Goal: Complete application form

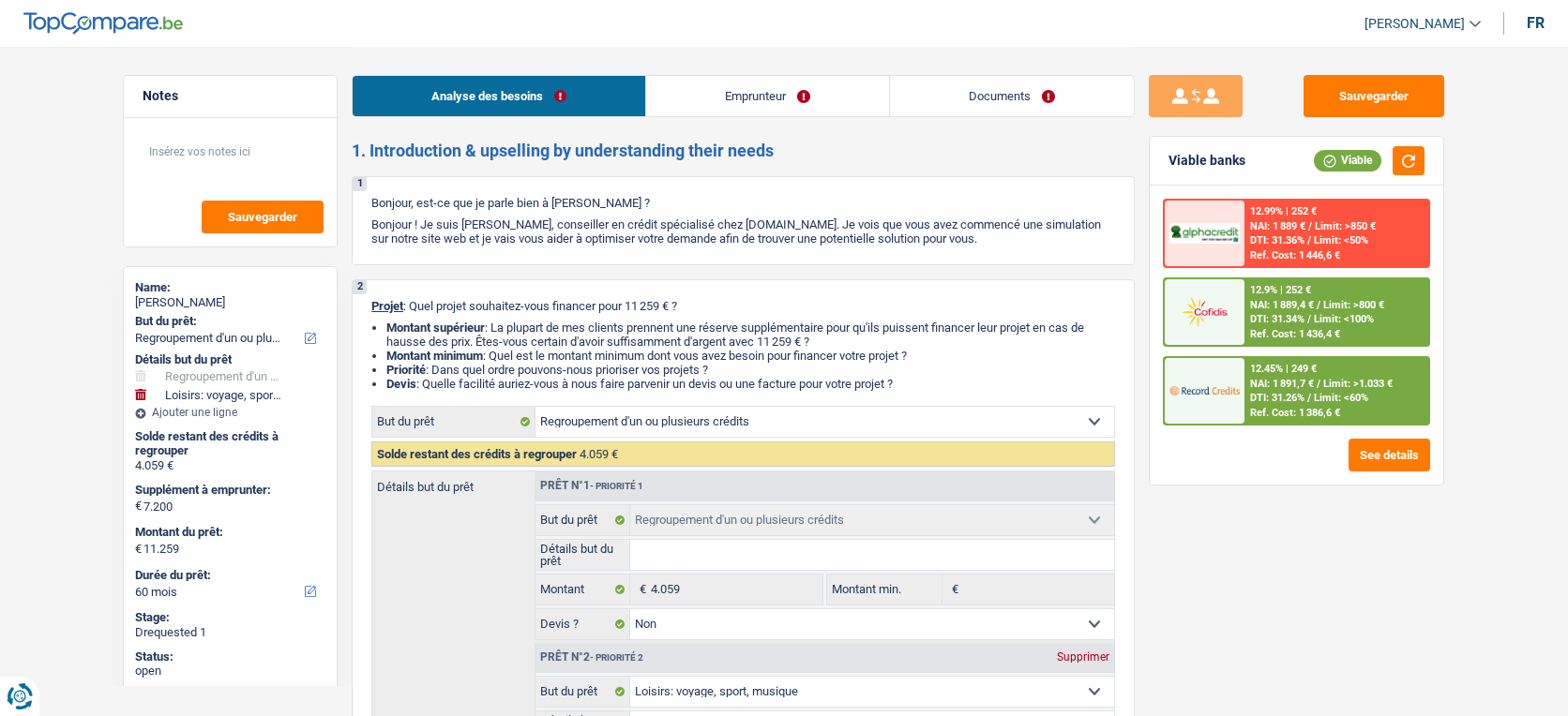
select select "refinancing"
select select "hobbies"
select select "60"
select select "refinancing"
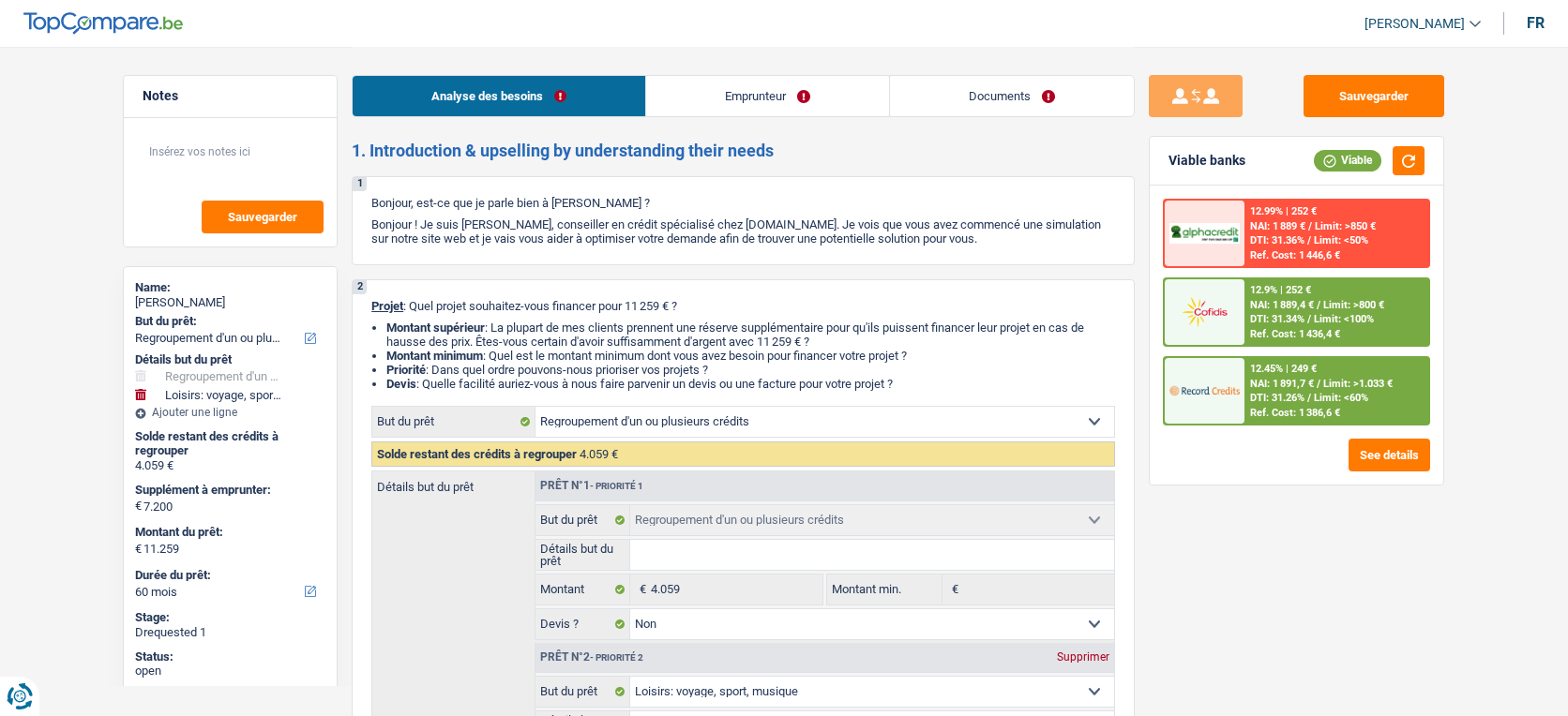
select select "refinancing"
select select "false"
select select "hobbies"
select select "false"
select select "60"
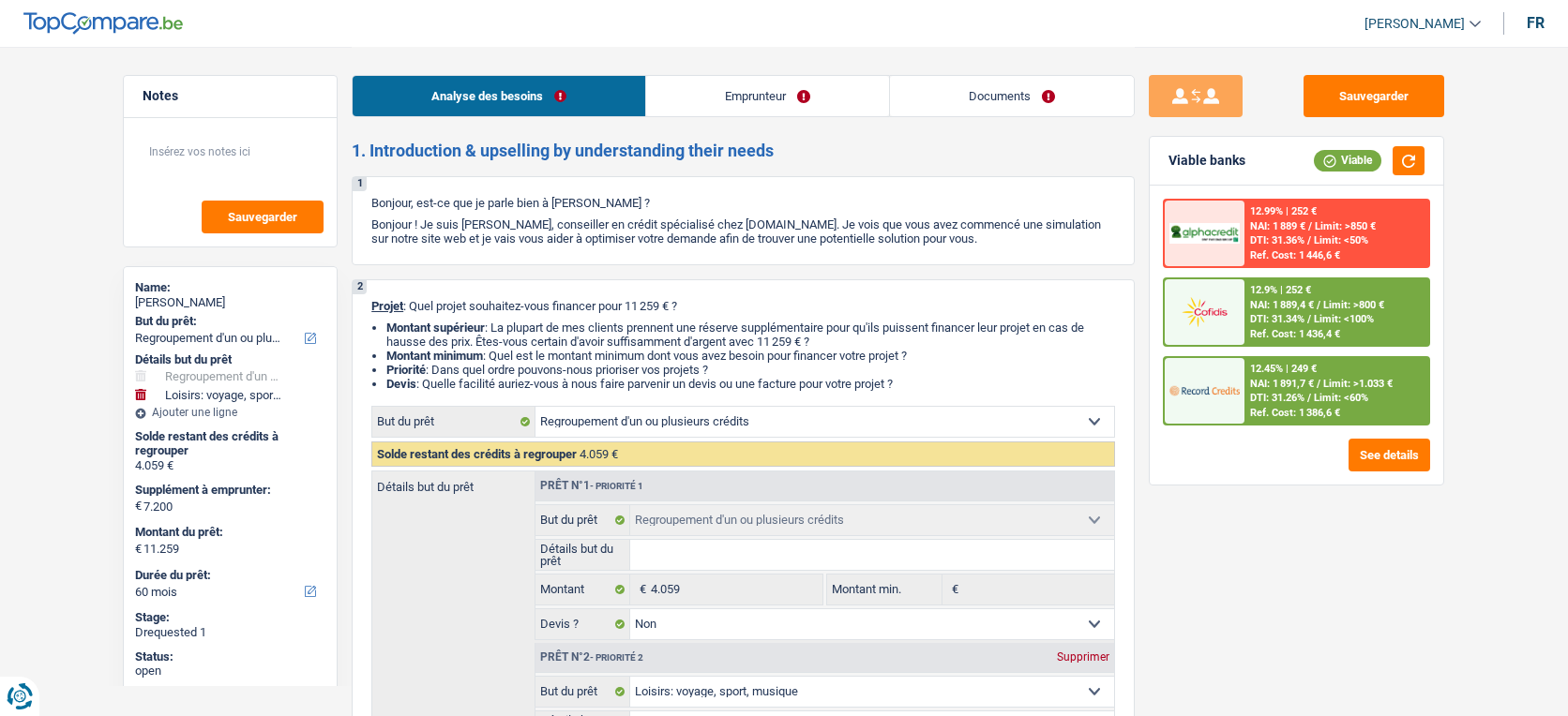
select select "mutuality"
select select "mutualityIndemnity"
select select "rents"
select select "personalLoan"
select select "hobbies"
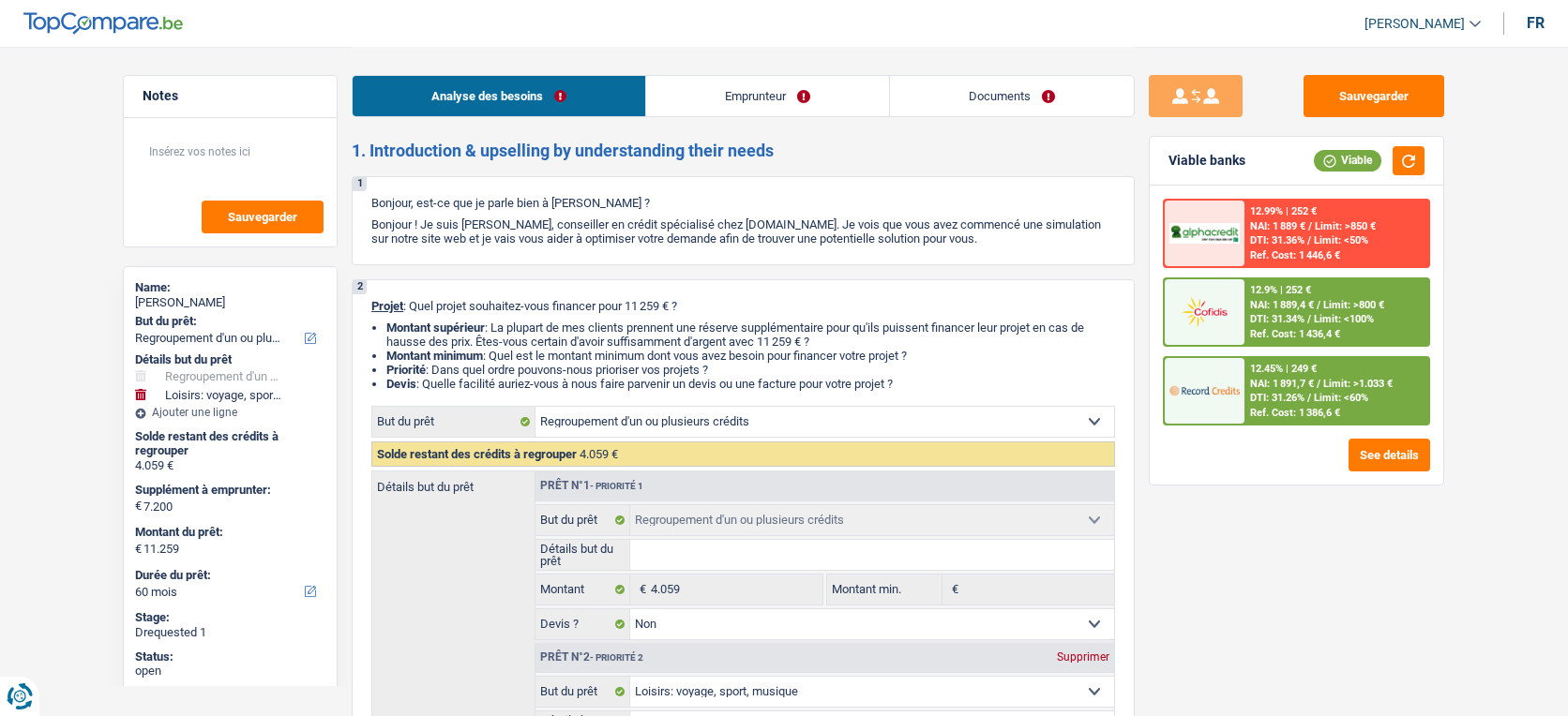
select select "84"
select select "cardOrCredit"
select select "refinancing"
select select "false"
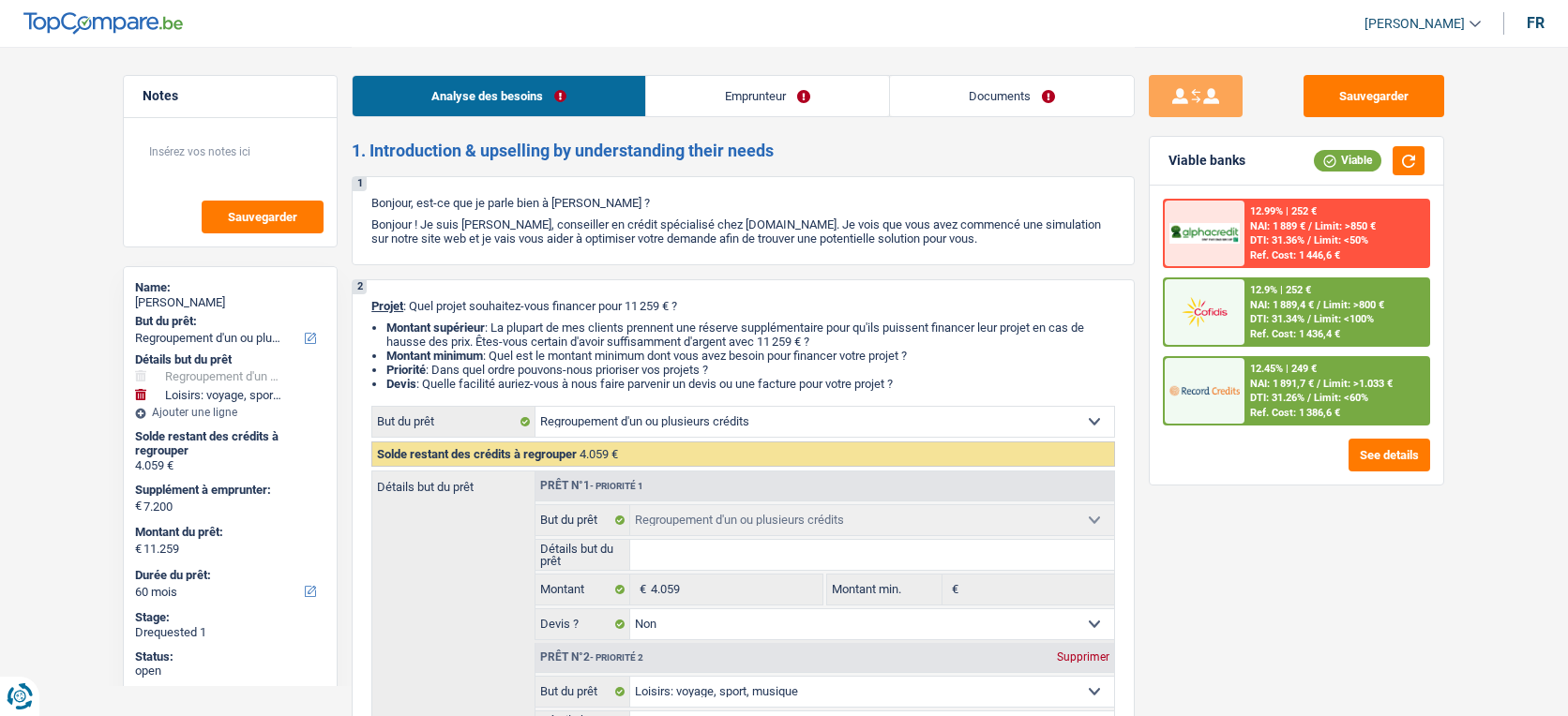
select select "hobbies"
select select "false"
select select "60"
click at [1007, 84] on link "Documents" at bounding box center [1011, 96] width 244 height 40
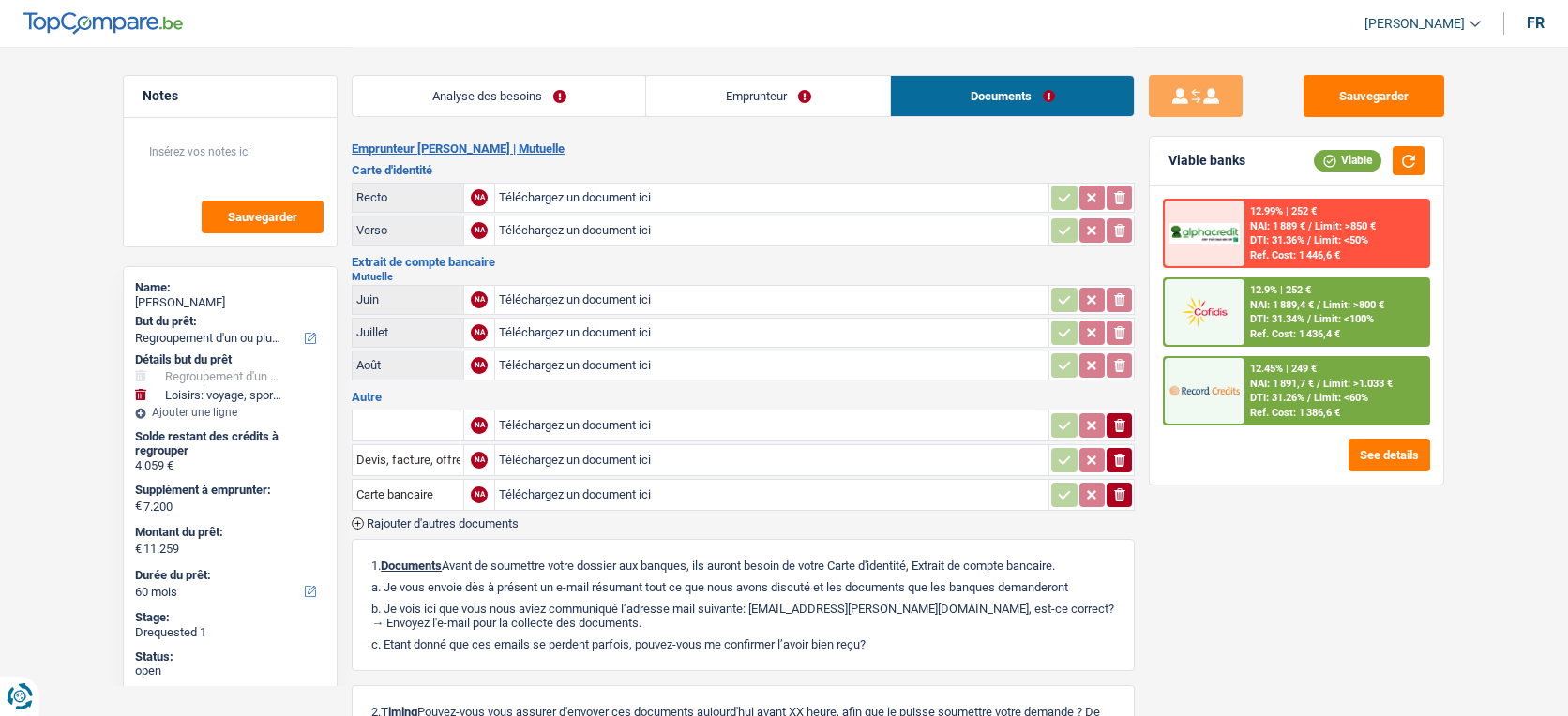
click at [811, 189] on input "Téléchargez un document ici" at bounding box center [772, 198] width 546 height 28
type input "C:\fakepath\1000041102.jpg"
click at [544, 229] on input "Téléchargez un document ici" at bounding box center [772, 230] width 546 height 28
type input "C:\fakepath\1000041103.jpg"
click at [559, 367] on input "Téléchargez un document ici" at bounding box center [772, 365] width 546 height 28
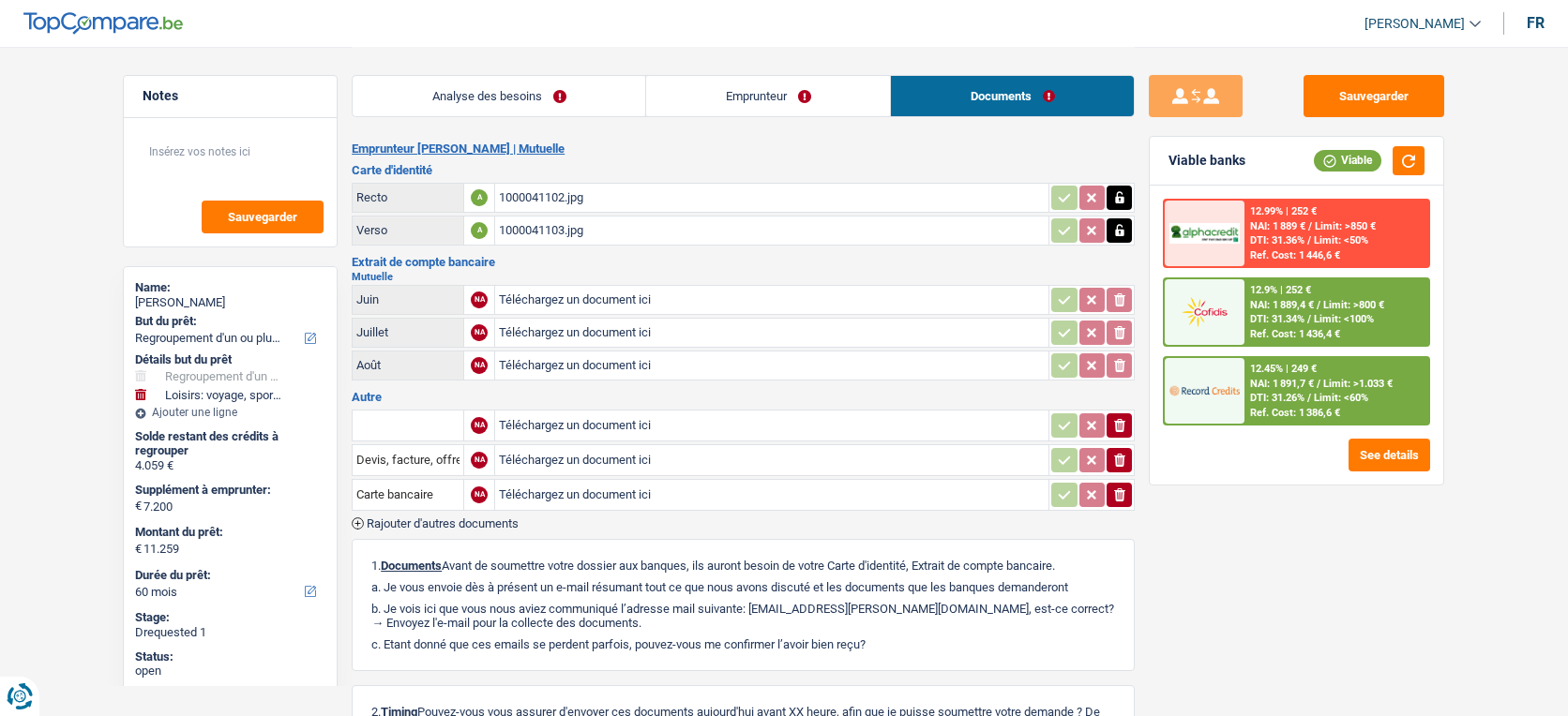
type input "C:\fakepath\1000041104.jpg"
click at [579, 326] on input "Téléchargez un document ici" at bounding box center [772, 333] width 546 height 28
type input "C:\fakepath\1000041106.jpg"
click at [754, 292] on input "Téléchargez un document ici" at bounding box center [772, 299] width 546 height 28
type input "C:\fakepath\1000041108.jpg"
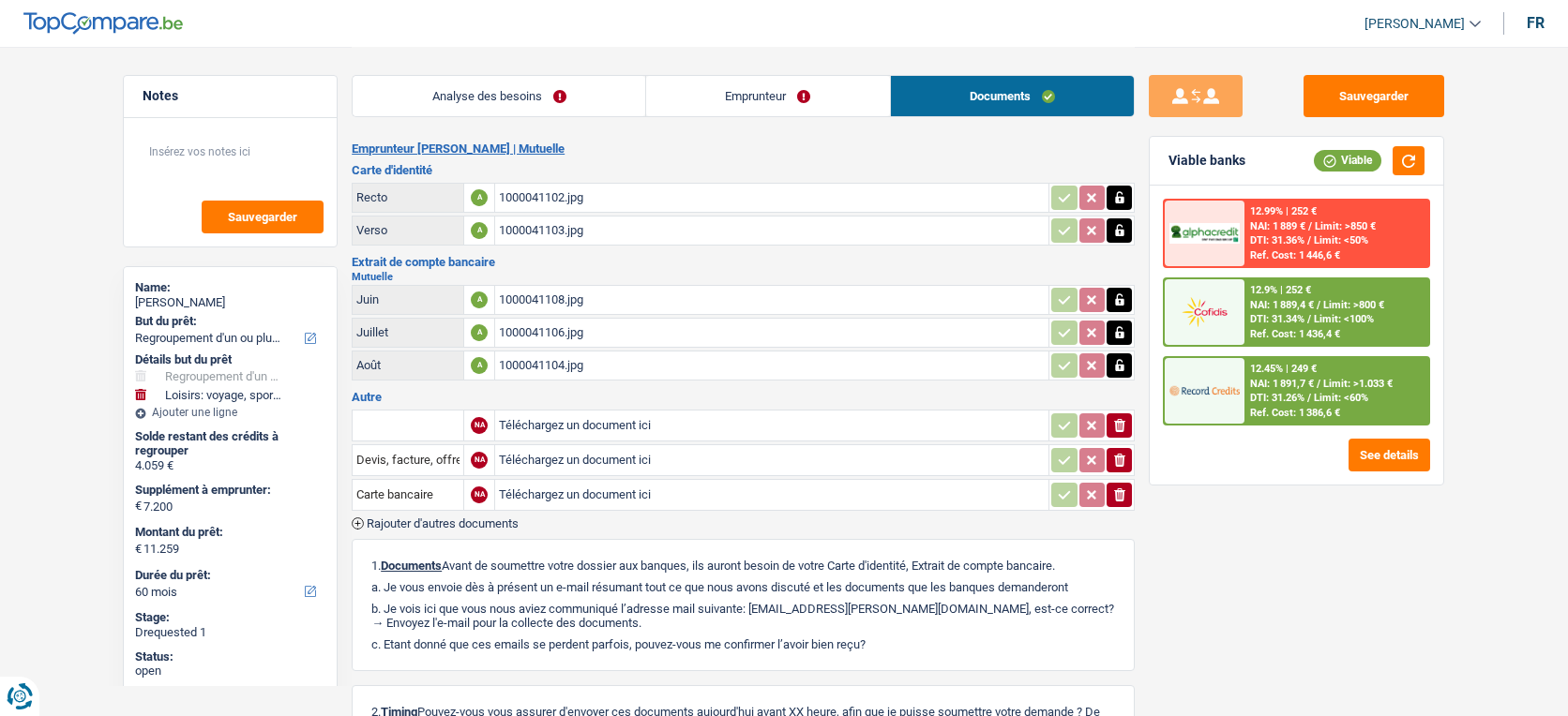
click at [395, 517] on span "Rajouter d'autres documents" at bounding box center [442, 523] width 152 height 12
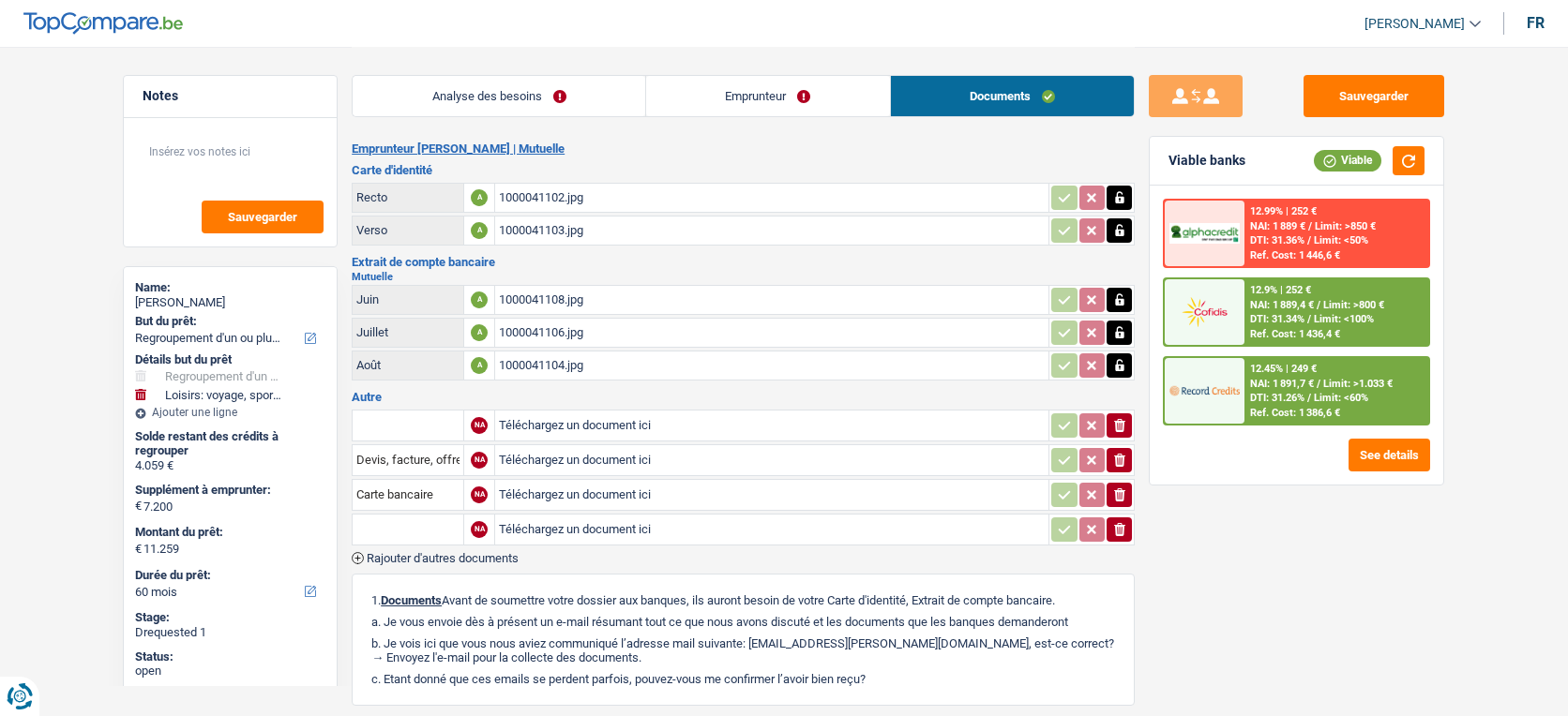
click at [403, 553] on span "Rajouter d'autres documents" at bounding box center [442, 558] width 152 height 12
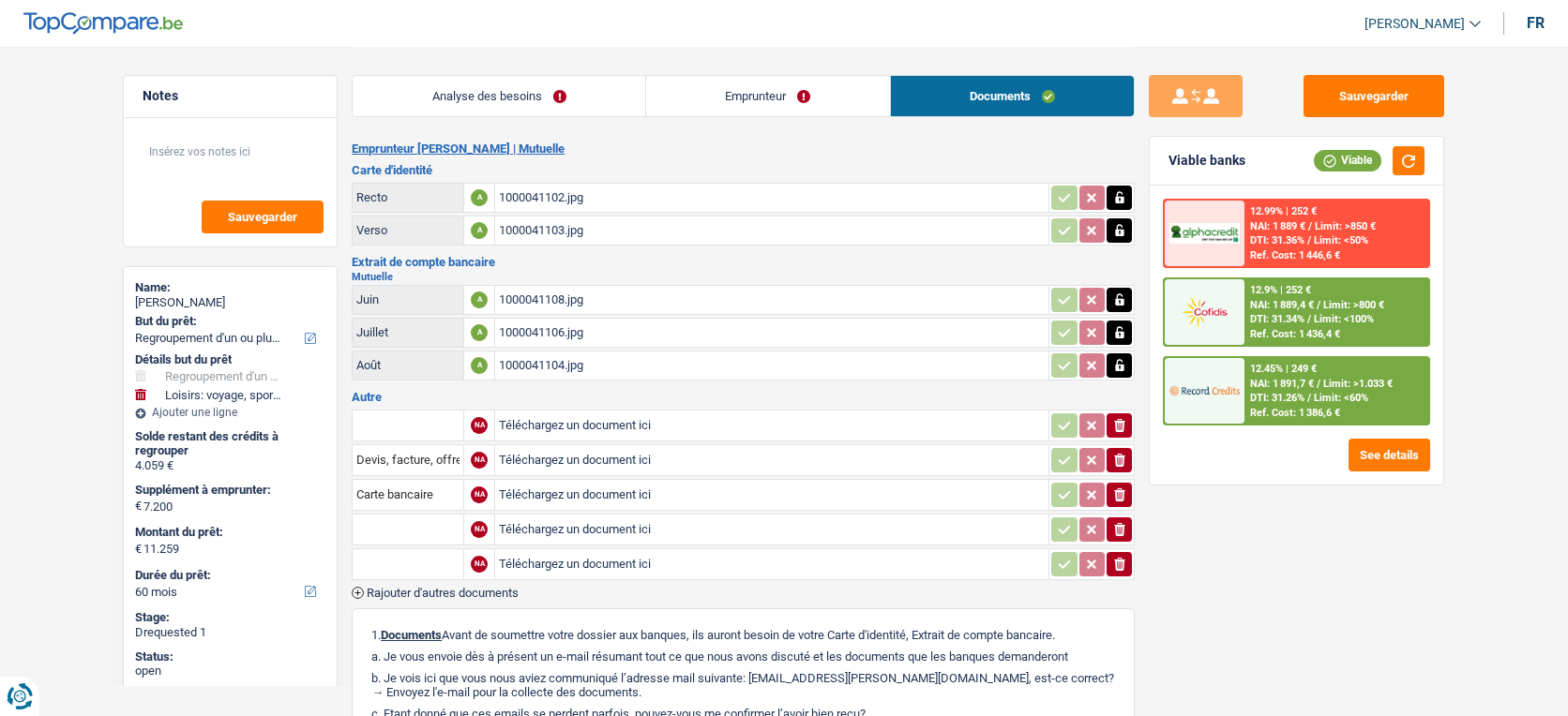
click at [409, 587] on span "Rajouter d'autres documents" at bounding box center [442, 593] width 152 height 12
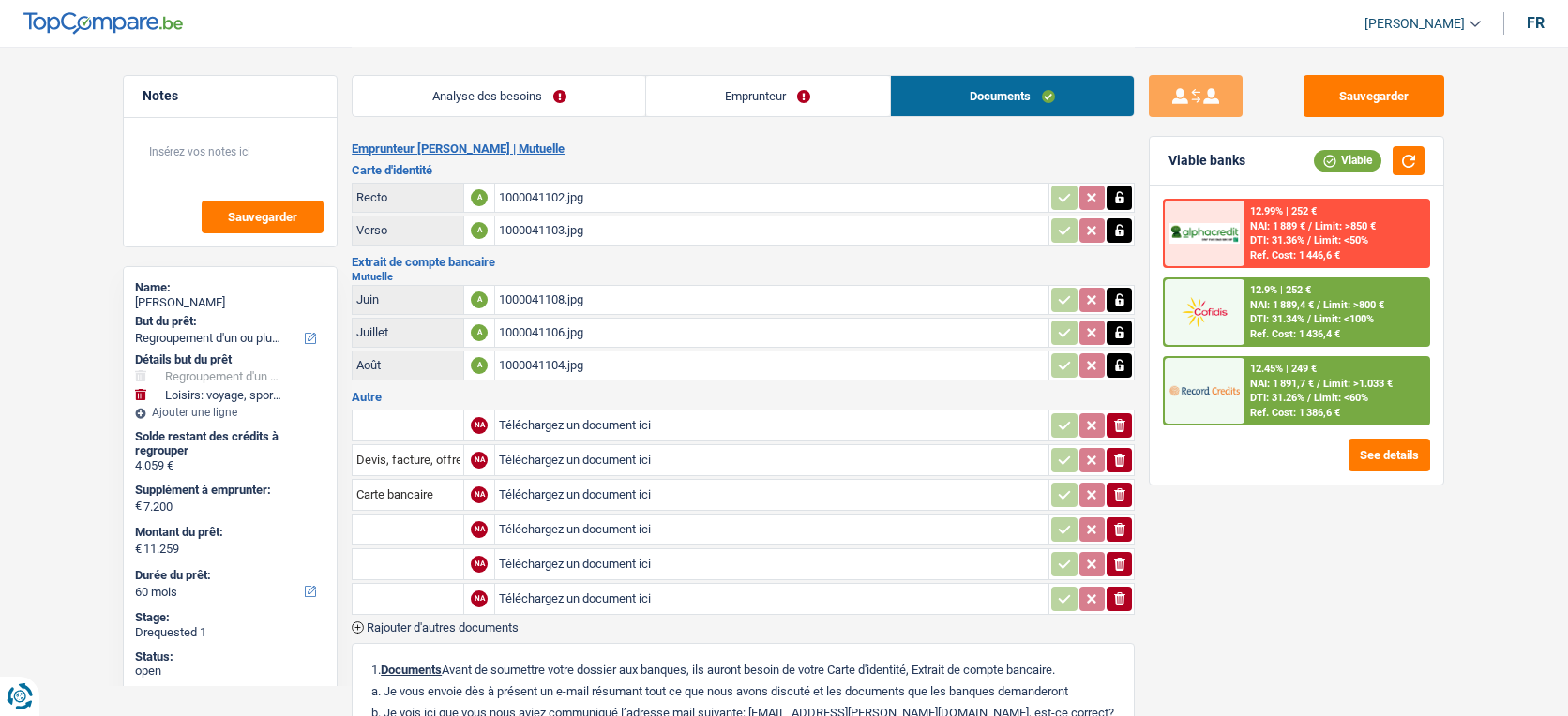
click at [533, 528] on input "Téléchargez un document ici" at bounding box center [772, 529] width 546 height 28
type input "C:\fakepath\1000041107.jpg"
click at [567, 566] on input "Téléchargez un document ici" at bounding box center [772, 563] width 546 height 28
type input "C:\fakepath\1000041109.jpg"
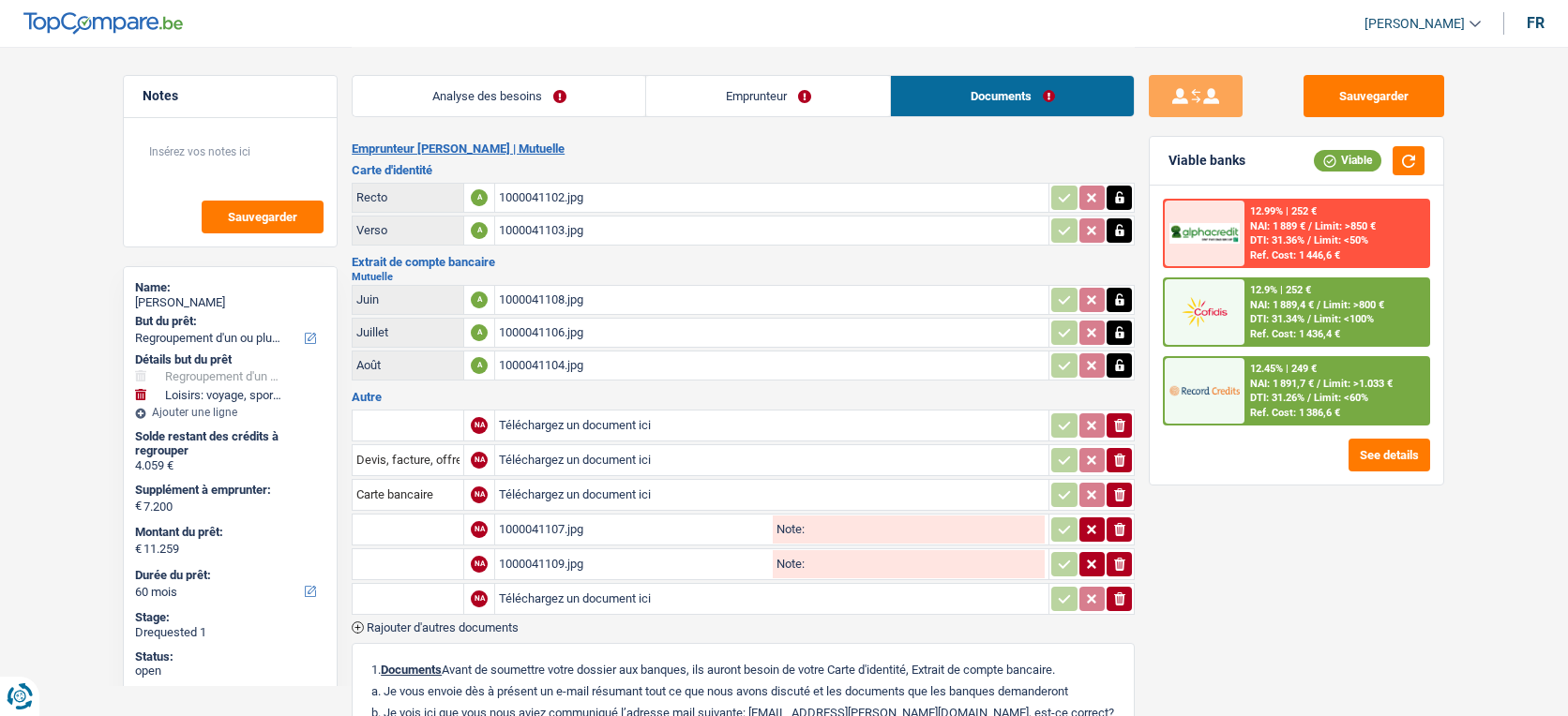
click at [651, 601] on input "Téléchargez un document ici" at bounding box center [772, 599] width 546 height 28
type input "C:\fakepath\1000041105.jpg"
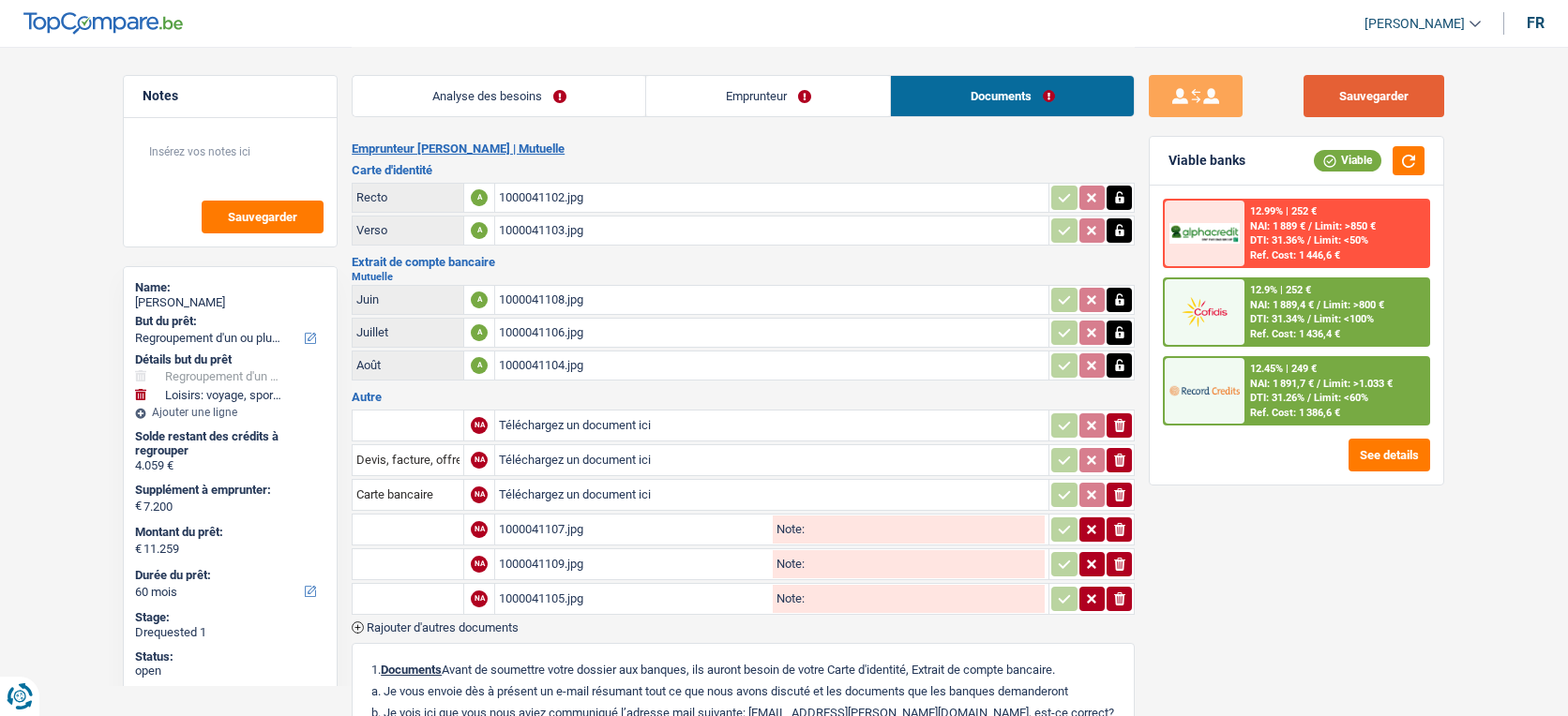
click at [1392, 96] on button "Sauvegarder" at bounding box center [1374, 96] width 141 height 42
click at [445, 621] on span "Rajouter d'autres documents" at bounding box center [442, 627] width 152 height 12
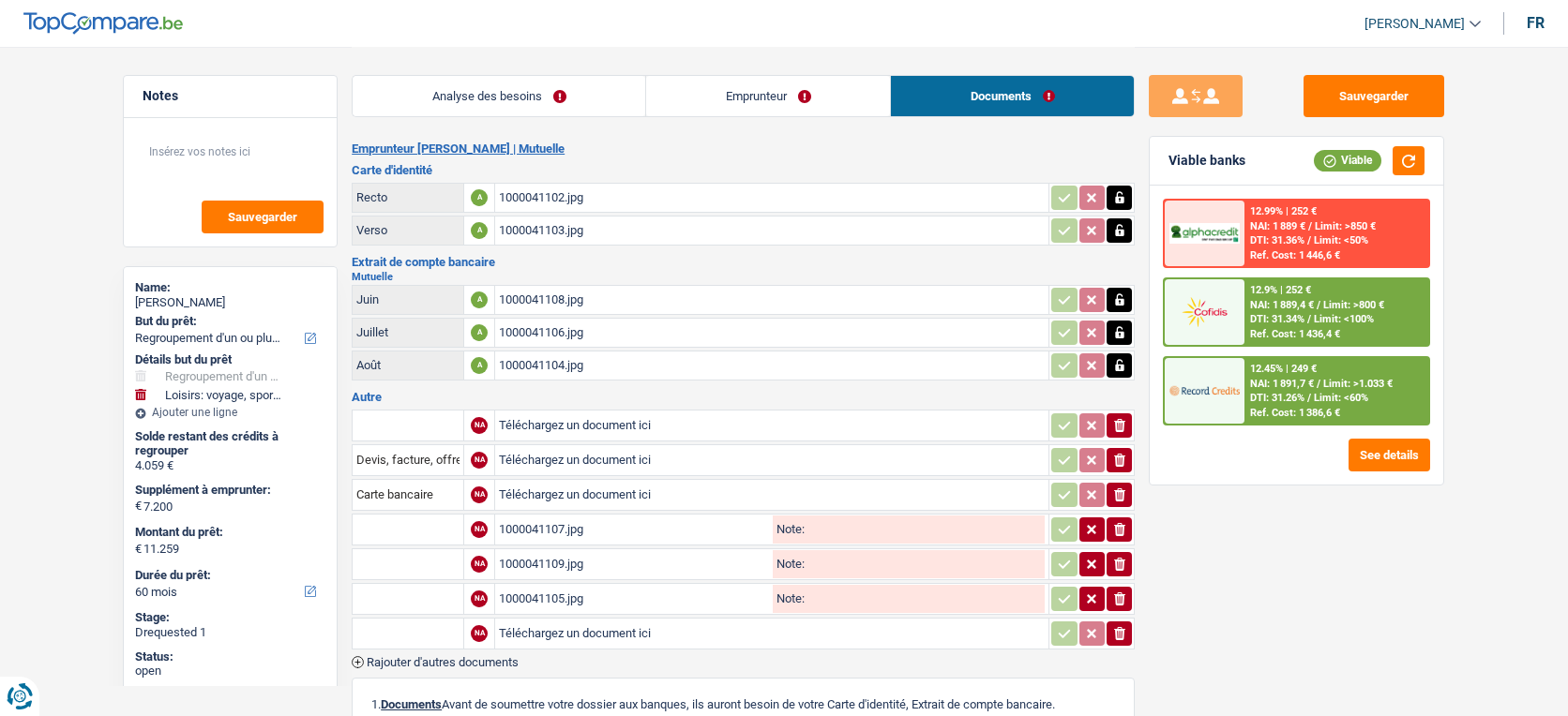
click at [458, 656] on span "Rajouter d'autres documents" at bounding box center [442, 662] width 152 height 12
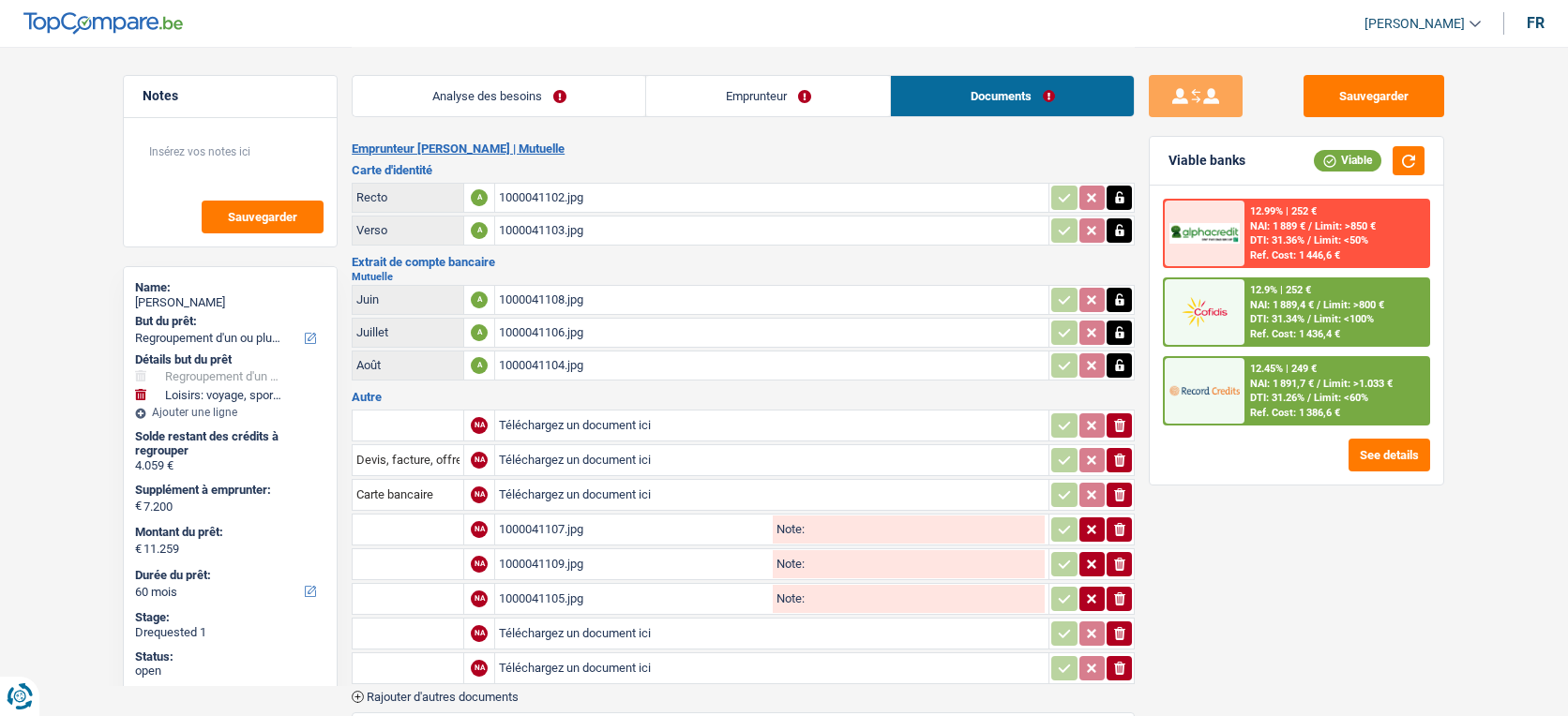
click at [532, 637] on input "Téléchargez un document ici" at bounding box center [772, 633] width 546 height 28
type input "C:\fakepath\1000041111.jpg"
click at [555, 657] on input "Téléchargez un document ici" at bounding box center [772, 668] width 546 height 28
type input "C:\fakepath\1000041110.jpg"
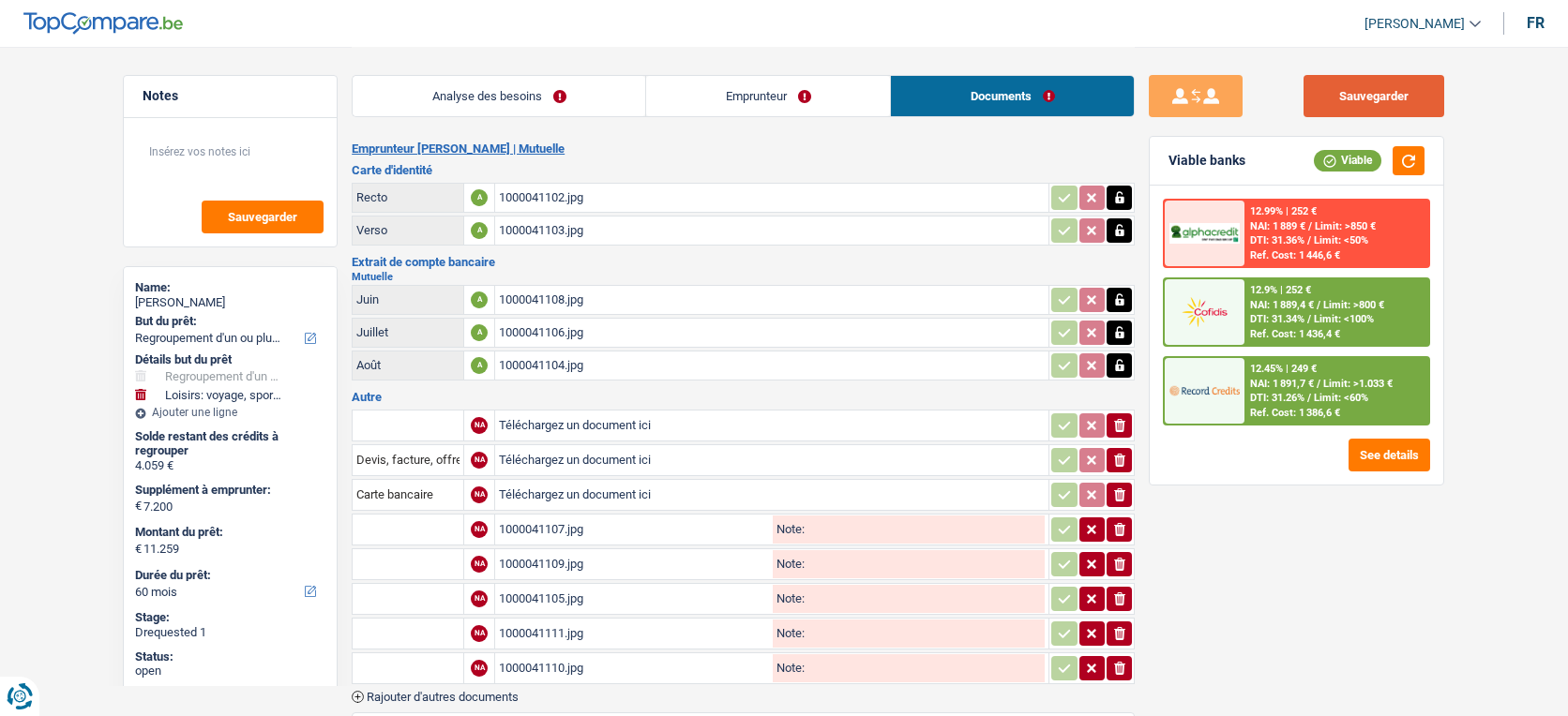
click at [1353, 110] on button "Sauvegarder" at bounding box center [1374, 96] width 141 height 42
click at [1359, 101] on button "Sauvegarder" at bounding box center [1374, 96] width 141 height 42
